Goal: Information Seeking & Learning: Check status

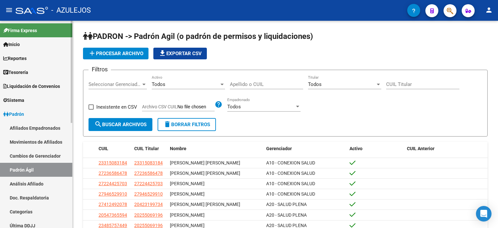
drag, startPoint x: 27, startPoint y: 155, endPoint x: 27, endPoint y: 164, distance: 8.8
click at [27, 155] on link "Cambios de Gerenciador" at bounding box center [36, 156] width 72 height 14
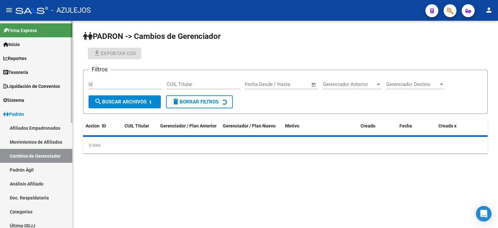
click at [27, 165] on link "Padrón Ágil" at bounding box center [36, 170] width 72 height 14
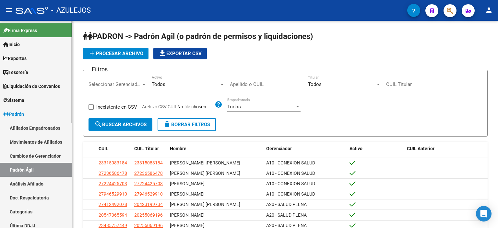
click at [36, 185] on link "Análisis Afiliado" at bounding box center [36, 184] width 72 height 14
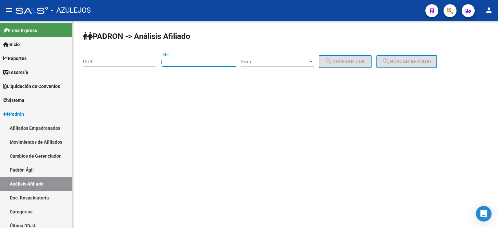
click at [205, 63] on input "DNI" at bounding box center [199, 62] width 73 height 6
type input "57676486"
click at [265, 60] on span "Sexo" at bounding box center [274, 62] width 67 height 6
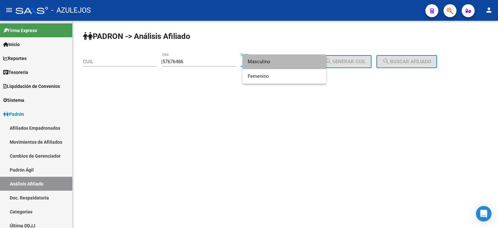
click at [265, 60] on span "Masculino" at bounding box center [284, 62] width 73 height 15
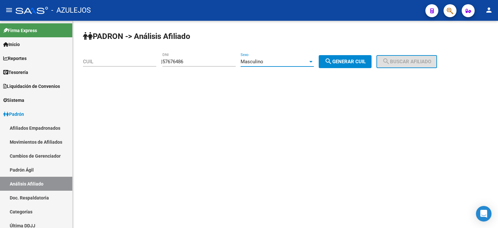
drag, startPoint x: 346, startPoint y: 59, endPoint x: 379, endPoint y: 61, distance: 33.2
click at [346, 59] on span "search Generar CUIL" at bounding box center [345, 62] width 41 height 6
type input "20-57676486-4"
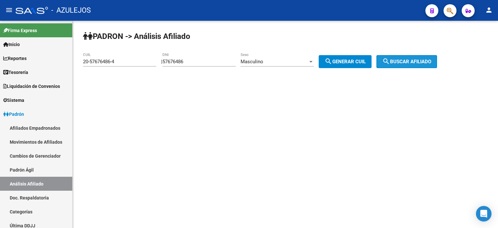
click at [404, 59] on span "search Buscar afiliado" at bounding box center [407, 62] width 49 height 6
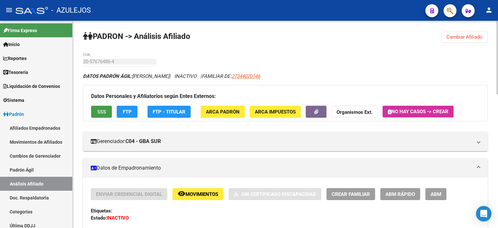
click at [103, 110] on span "SSS" at bounding box center [101, 112] width 9 height 6
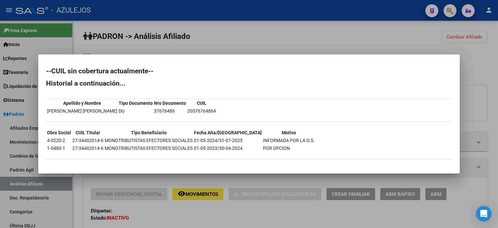
click at [185, 44] on div at bounding box center [249, 114] width 498 height 228
